Goal: Find specific page/section: Find specific page/section

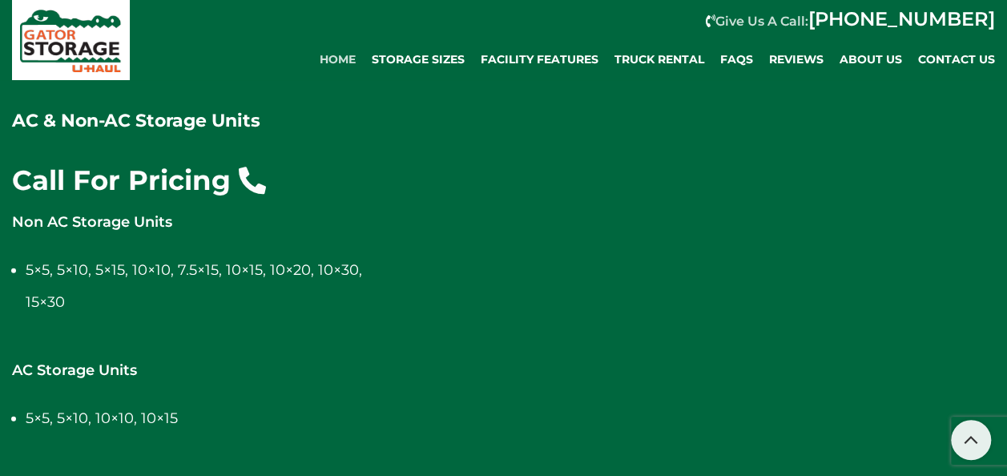
scroll to position [1664, 0]
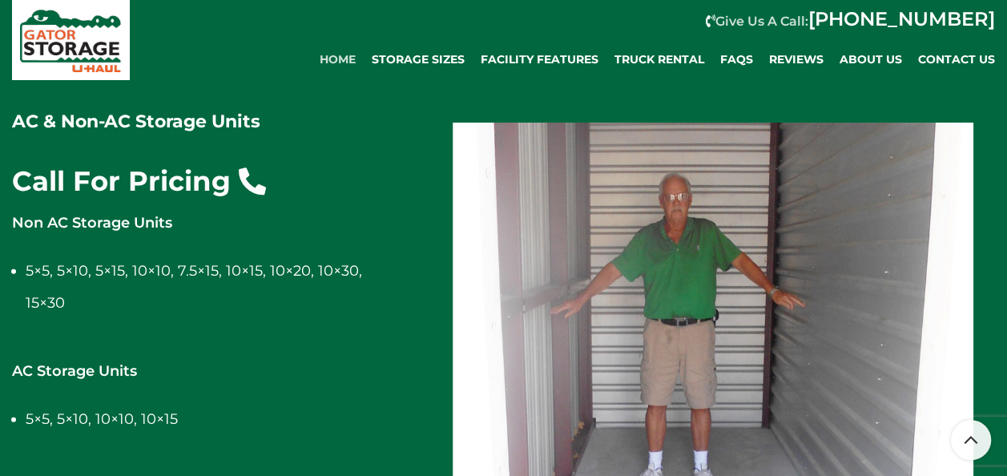
click at [970, 313] on img at bounding box center [713, 326] width 521 height 407
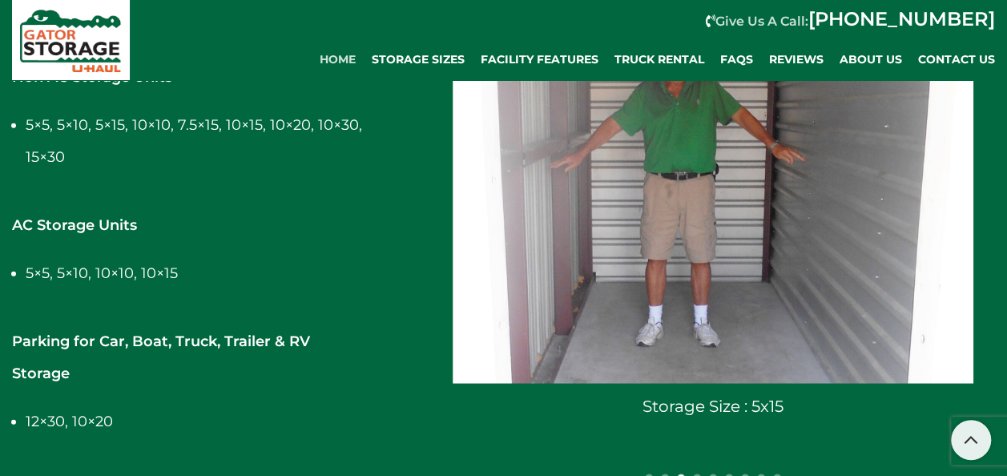
scroll to position [1812, 0]
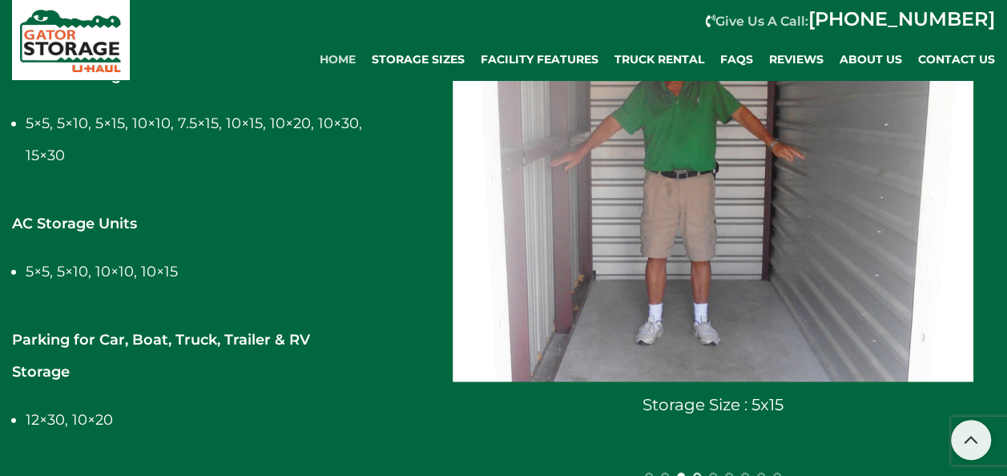
click at [698, 473] on span at bounding box center [697, 477] width 8 height 8
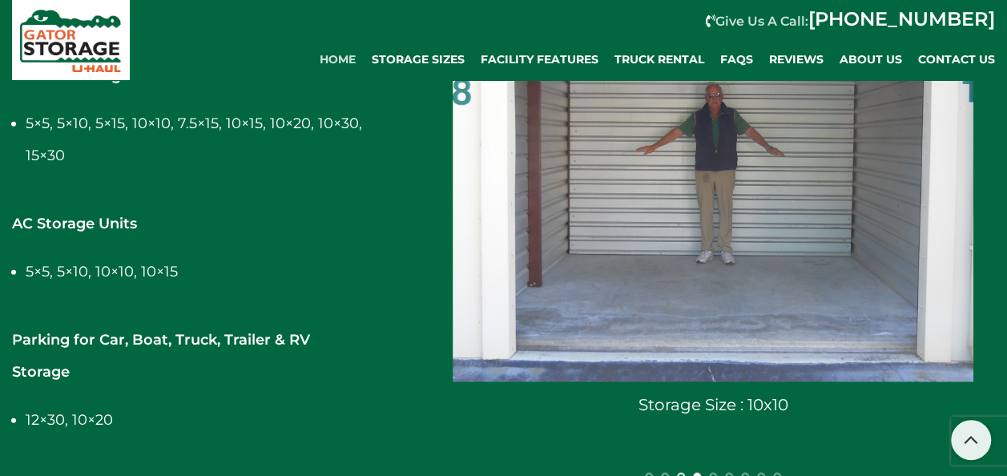
click at [683, 473] on span at bounding box center [681, 477] width 8 height 8
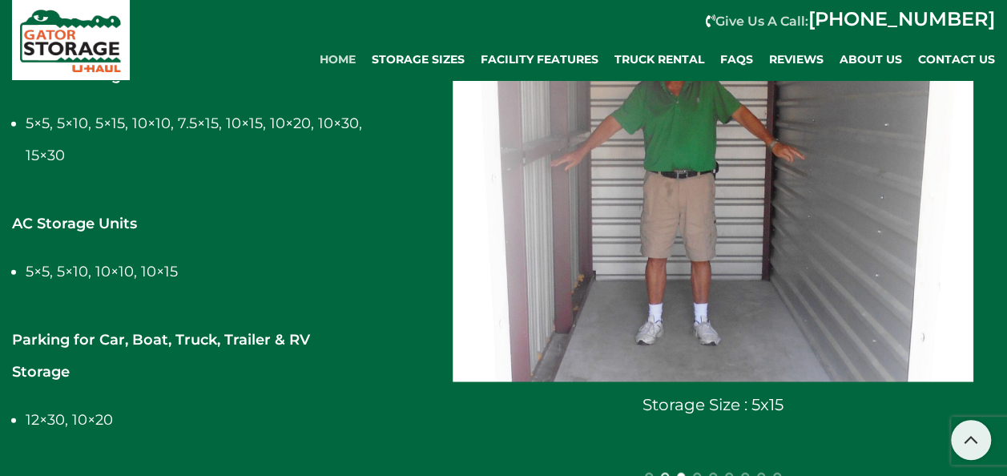
click at [663, 473] on span at bounding box center [665, 477] width 8 height 8
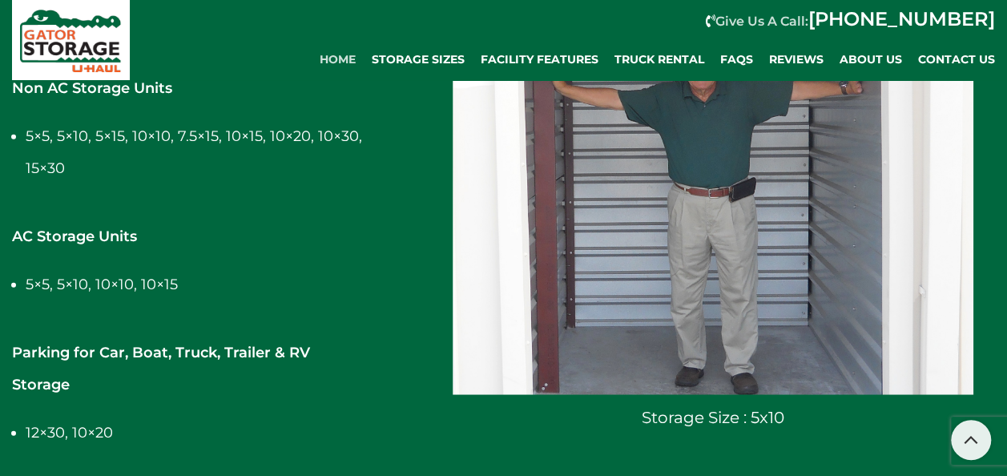
scroll to position [1835, 0]
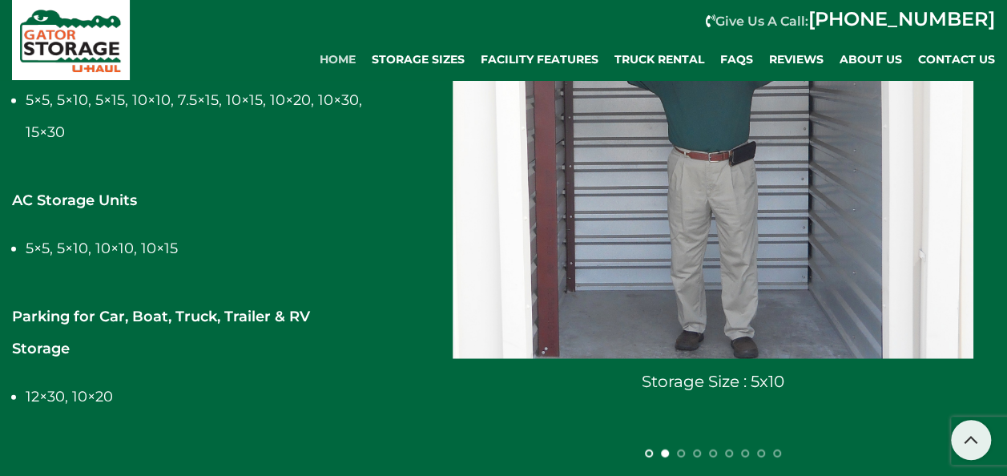
click at [647, 450] on span at bounding box center [649, 454] width 8 height 8
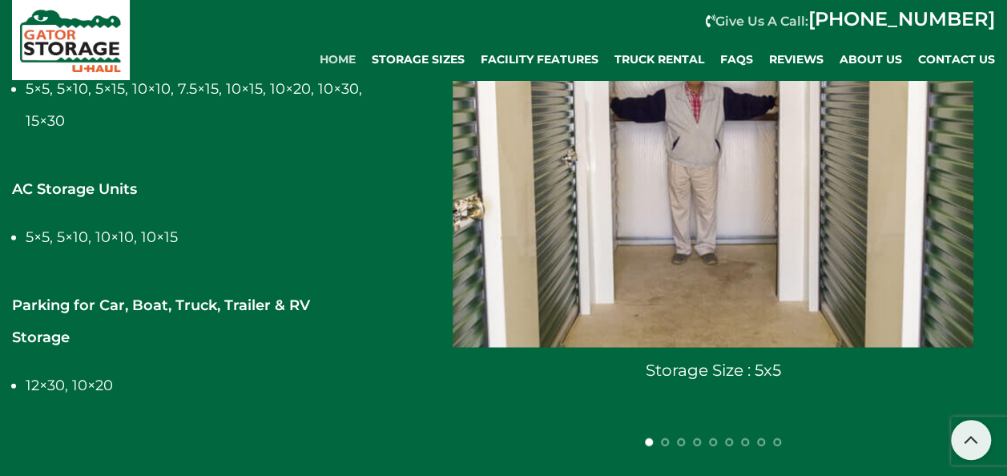
scroll to position [1847, 0]
click at [707, 433] on div at bounding box center [713, 441] width 16 height 16
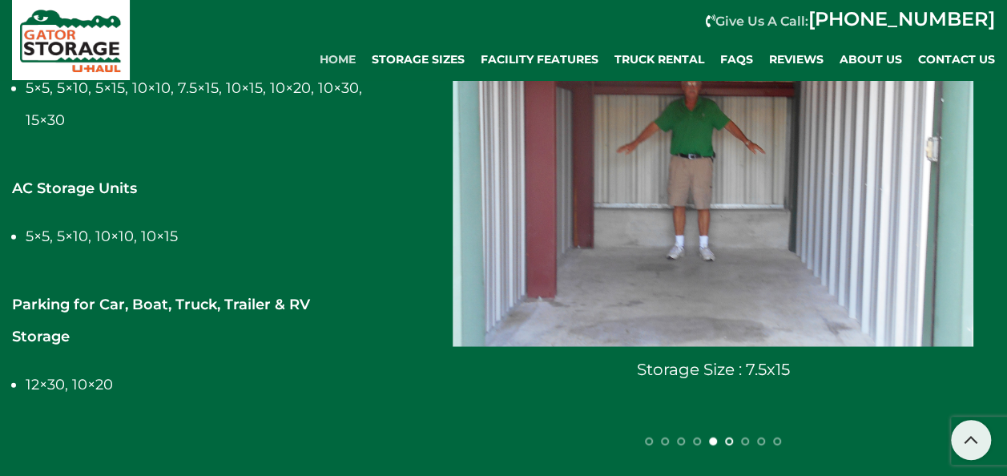
click at [726, 438] on span at bounding box center [729, 442] width 8 height 8
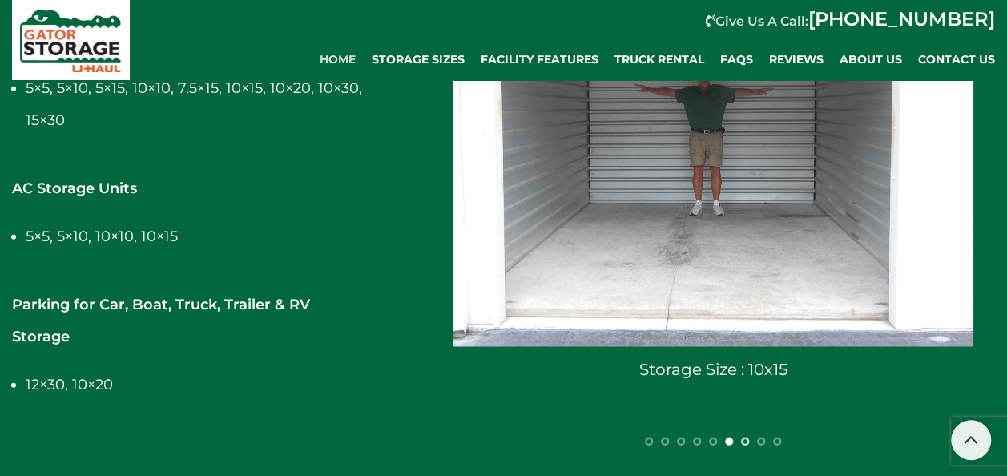
click at [740, 433] on div at bounding box center [745, 441] width 16 height 16
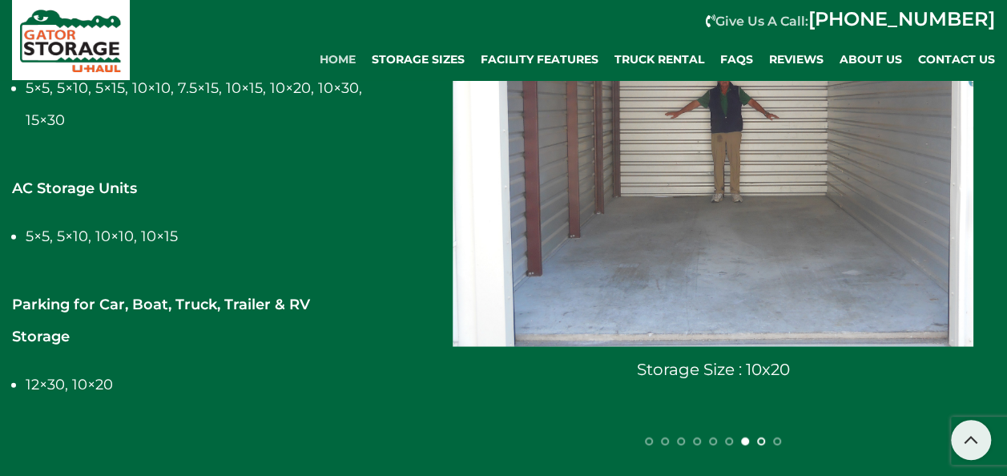
click at [758, 438] on span at bounding box center [761, 442] width 8 height 8
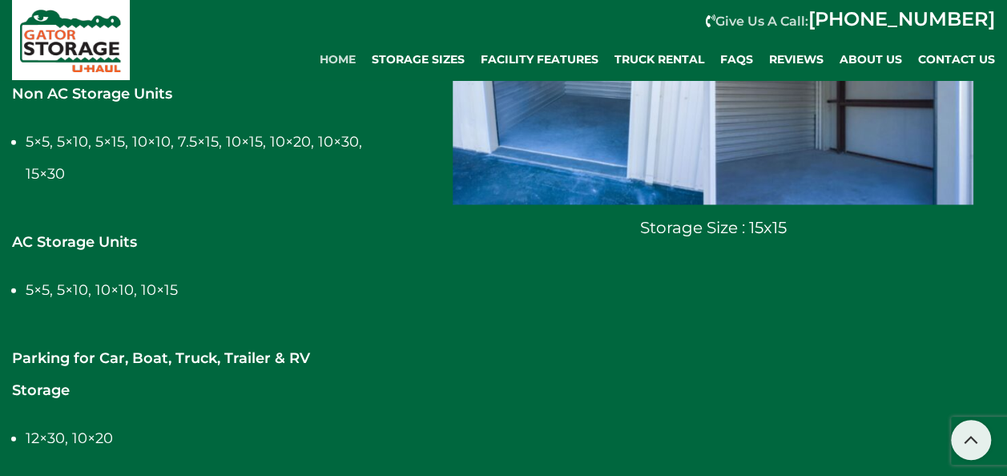
scroll to position [1794, 0]
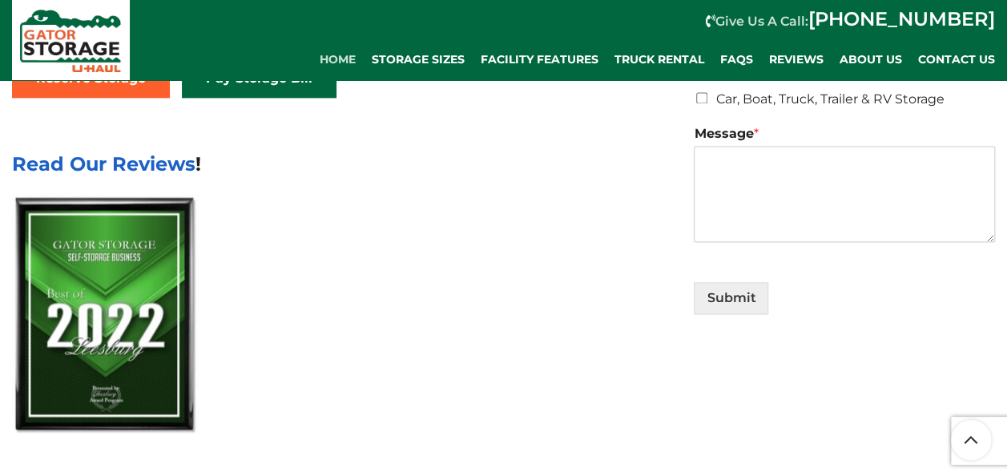
scroll to position [1142, 0]
